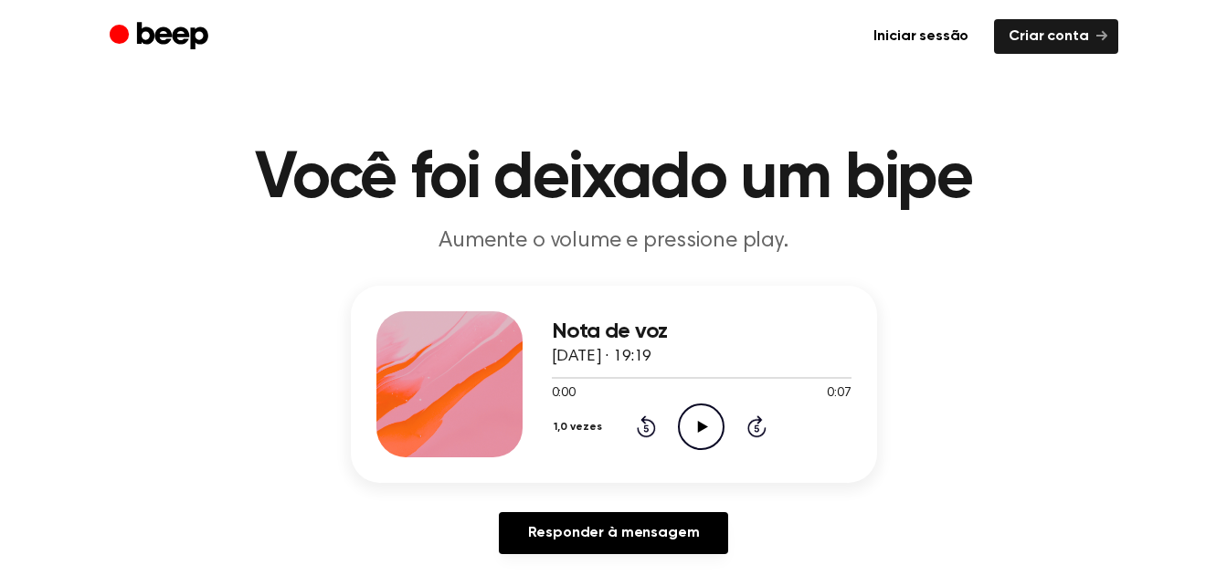
click at [702, 427] on icon at bounding box center [703, 427] width 10 height 12
click at [702, 420] on icon "Reproduzir áudio" at bounding box center [701, 427] width 47 height 47
click at [712, 417] on icon "Reproduzir áudio" at bounding box center [701, 427] width 47 height 47
click at [691, 427] on icon "Reproduzir áudio" at bounding box center [701, 427] width 47 height 47
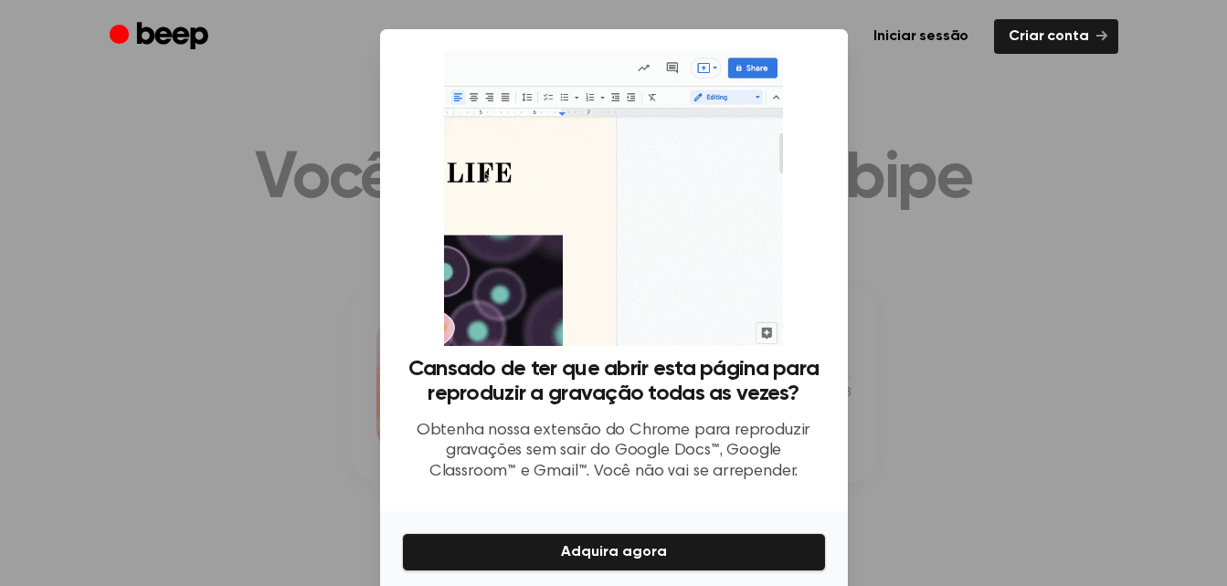
scroll to position [73, 0]
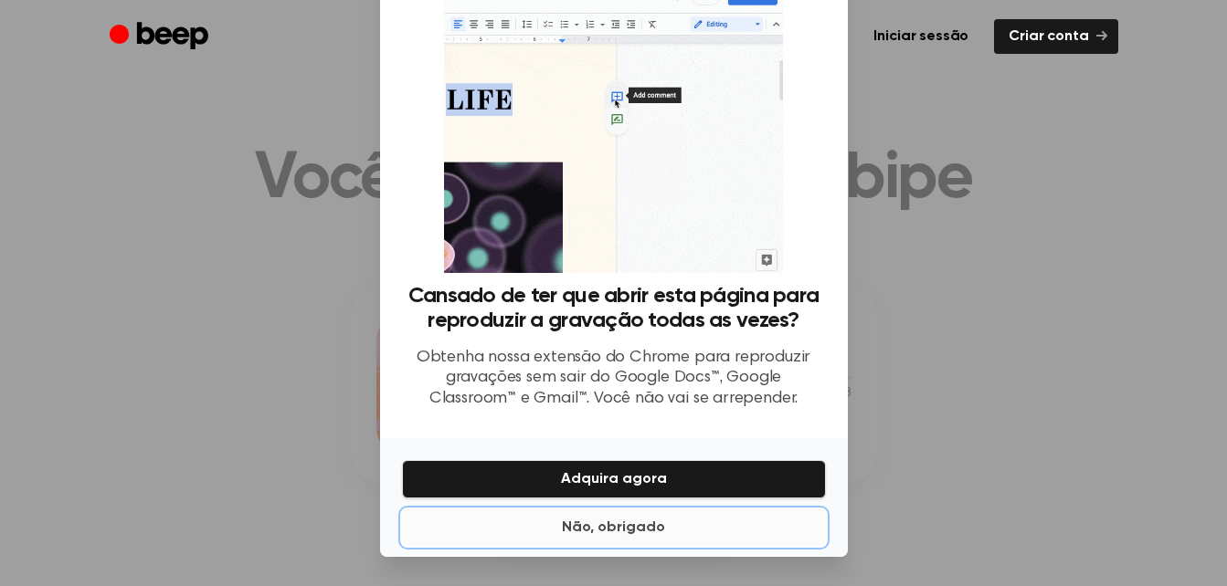
click at [575, 524] on button "Não, obrigado" at bounding box center [614, 528] width 424 height 37
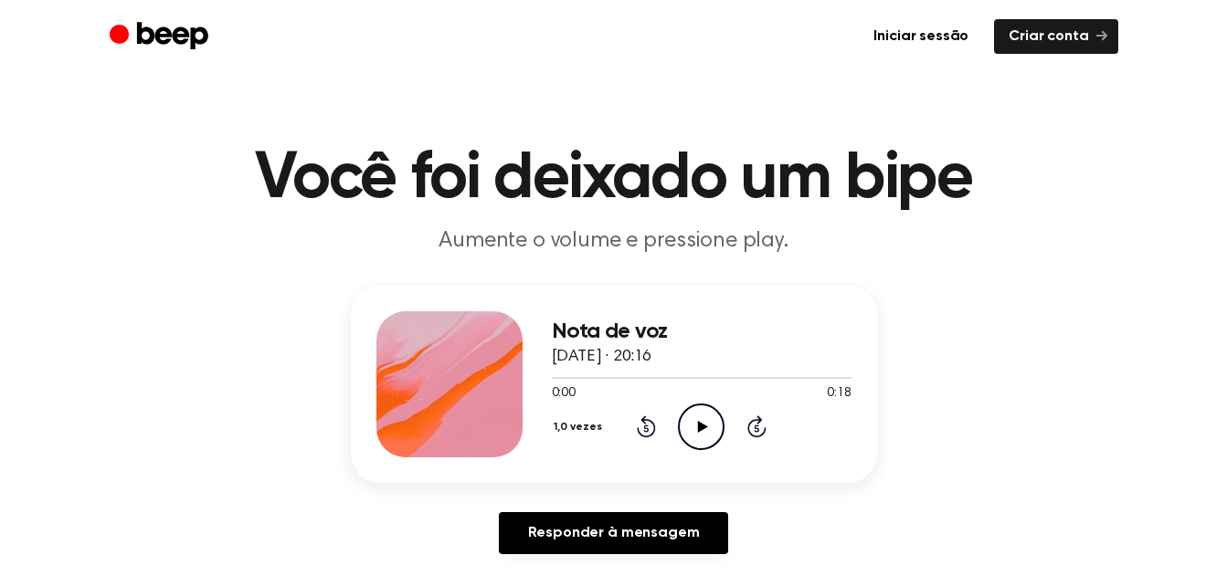
click at [695, 421] on icon "Reproduzir áudio" at bounding box center [701, 427] width 47 height 47
click at [700, 434] on icon "Reproduzir áudio" at bounding box center [701, 427] width 47 height 47
click at [140, 348] on div "Nota de voz [DATE] · 19:28 0:03 0:13 Your browser does not support the [object …" at bounding box center [613, 427] width 1183 height 283
